Goal: Task Accomplishment & Management: Manage account settings

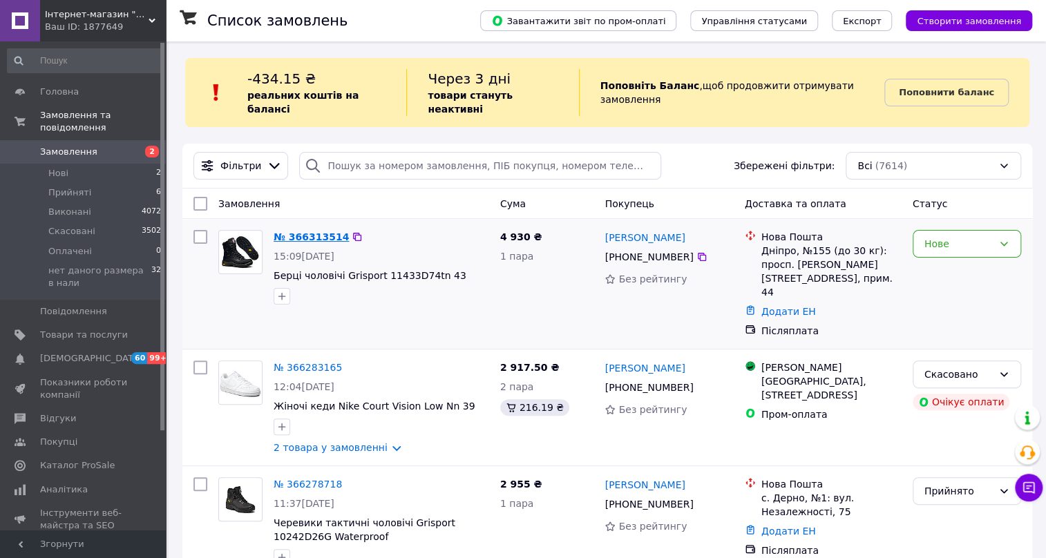
click at [308, 231] on link "№ 366313514" at bounding box center [311, 236] width 75 height 11
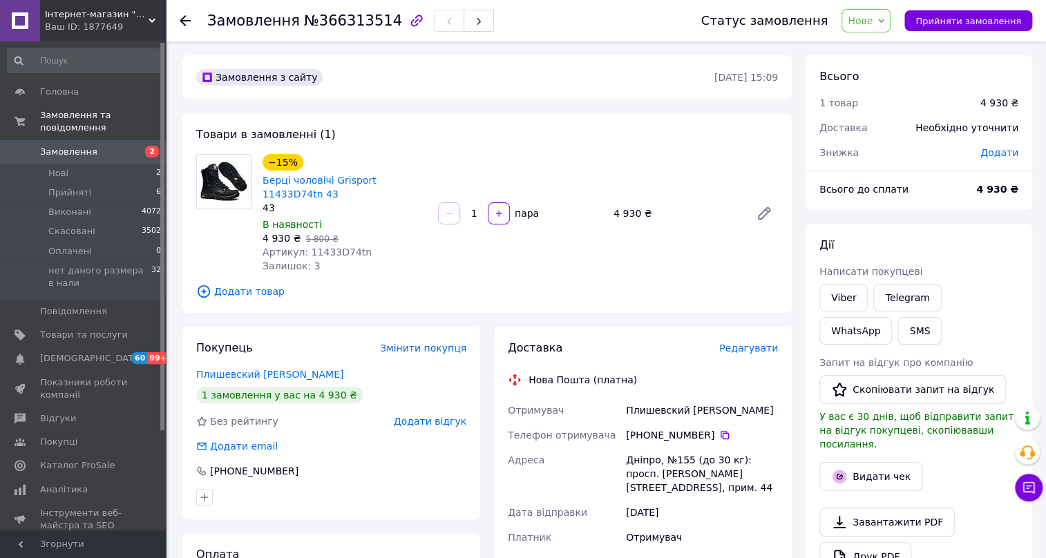
click at [873, 23] on span "Нове" at bounding box center [860, 20] width 25 height 11
click at [882, 48] on li "Прийнято" at bounding box center [913, 48] width 143 height 21
click at [104, 146] on span "Замовлення" at bounding box center [84, 152] width 88 height 12
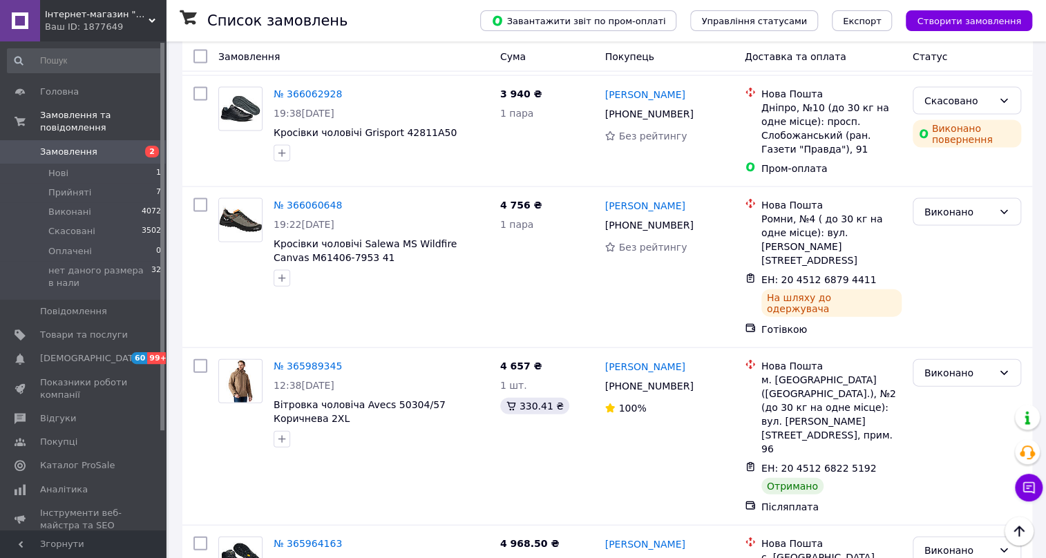
scroll to position [1570, 0]
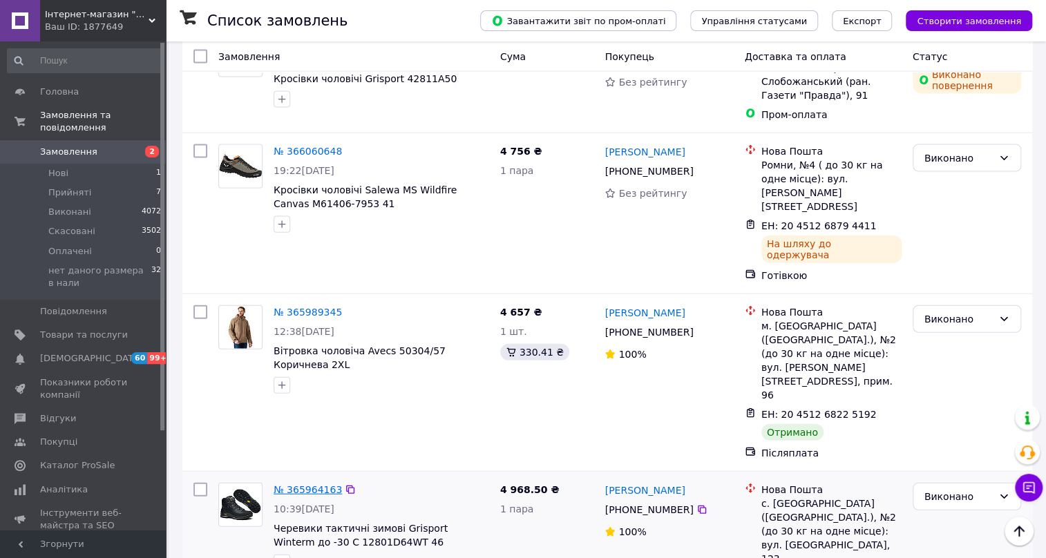
click at [298, 484] on link "№ 365964163" at bounding box center [308, 489] width 68 height 11
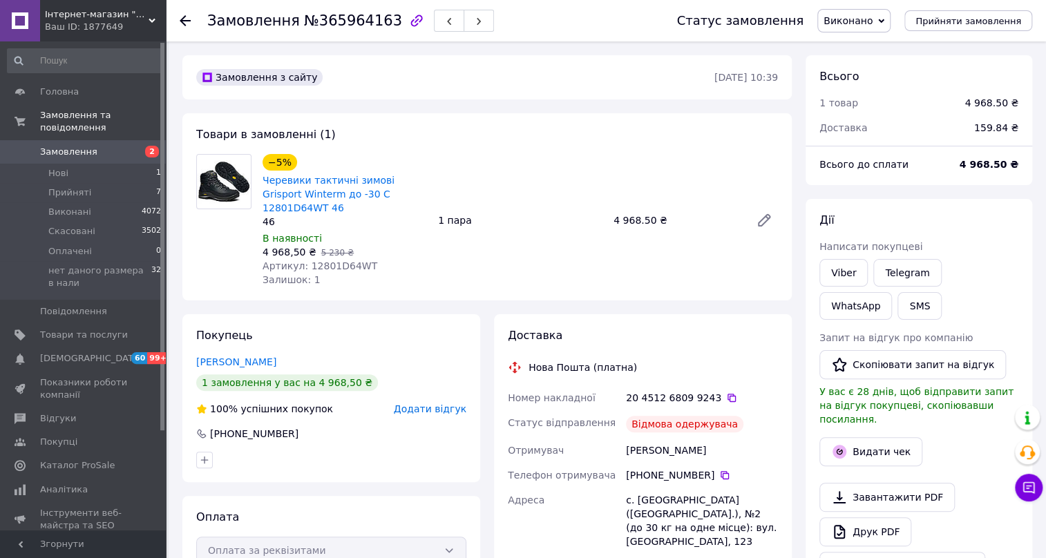
click at [92, 146] on span "Замовлення" at bounding box center [84, 152] width 88 height 12
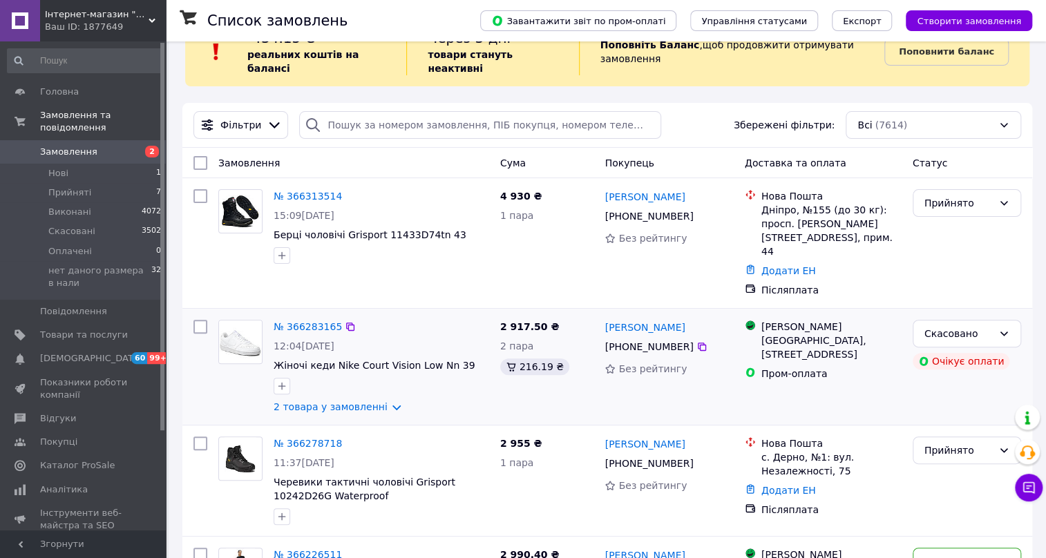
scroll to position [62, 0]
